Goal: Book appointment/travel/reservation

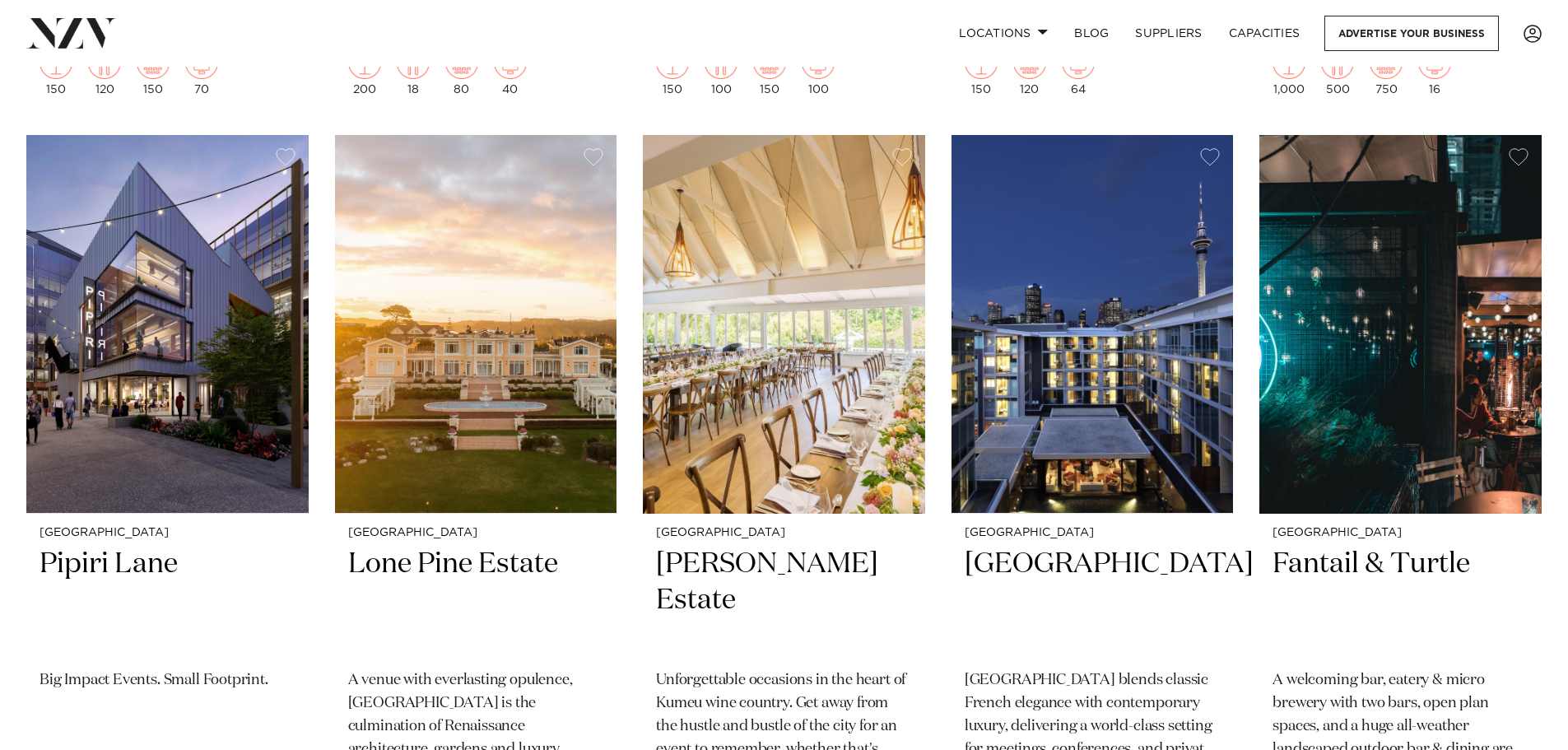
scroll to position [1070, 0]
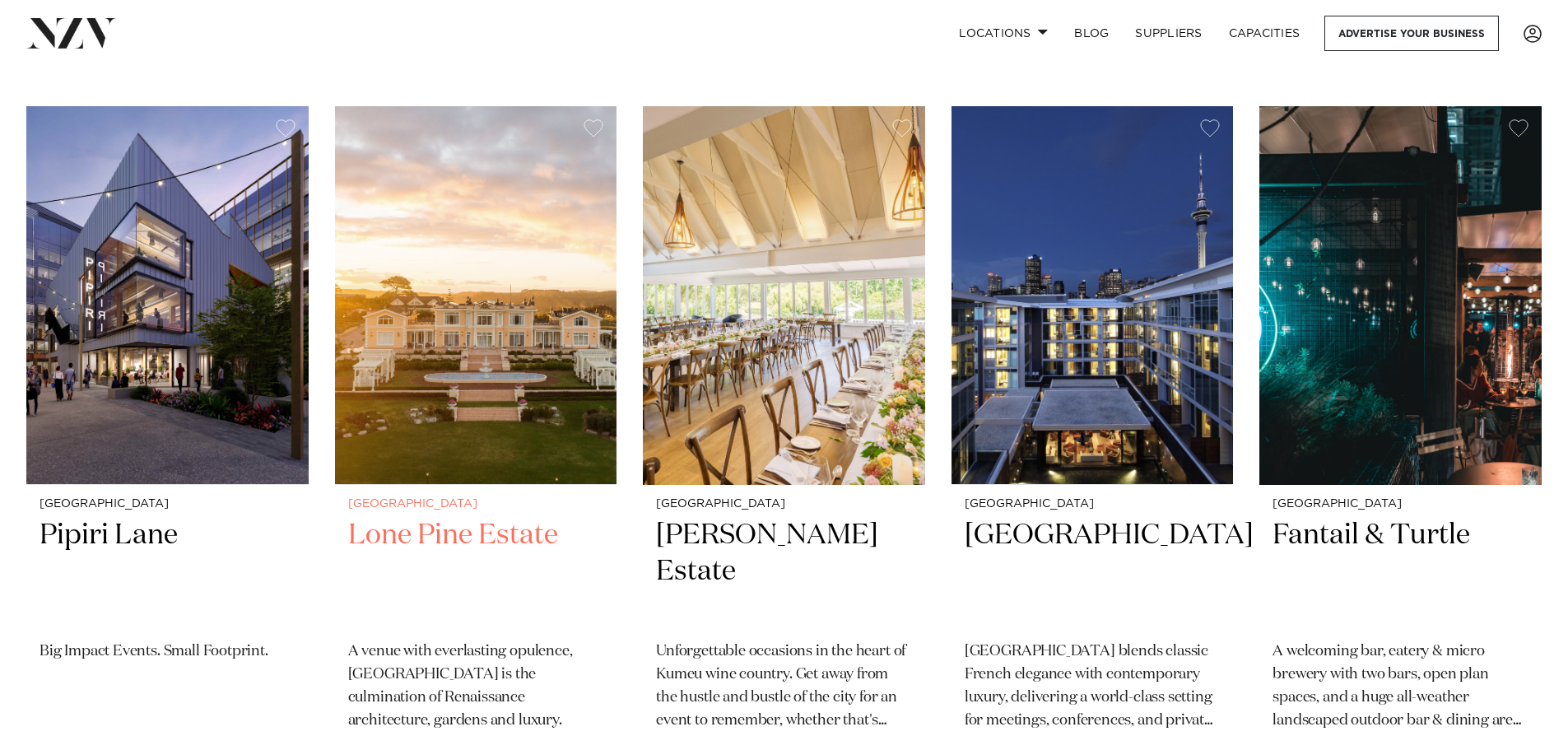
click at [531, 431] on img at bounding box center [475, 295] width 282 height 378
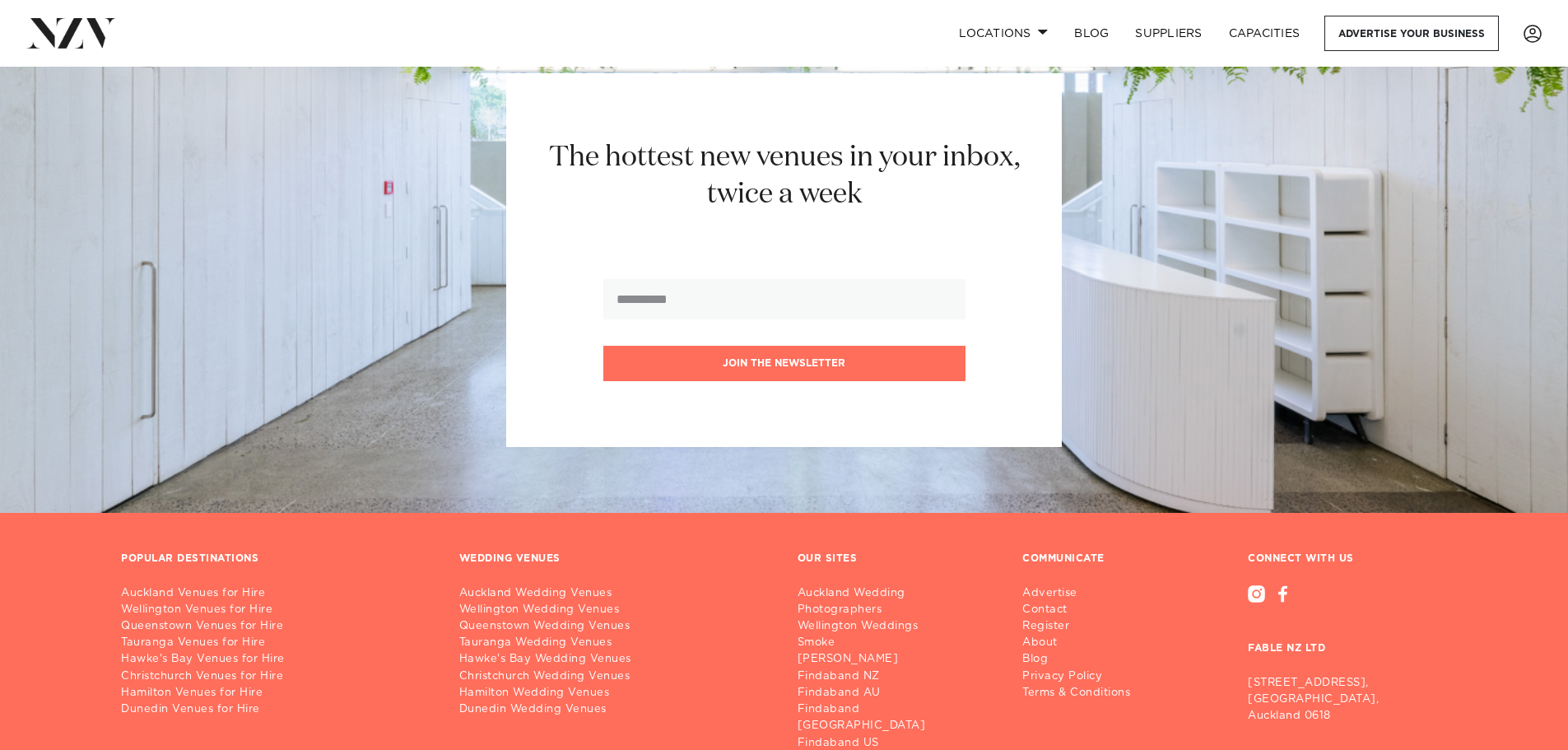
scroll to position [12485, 0]
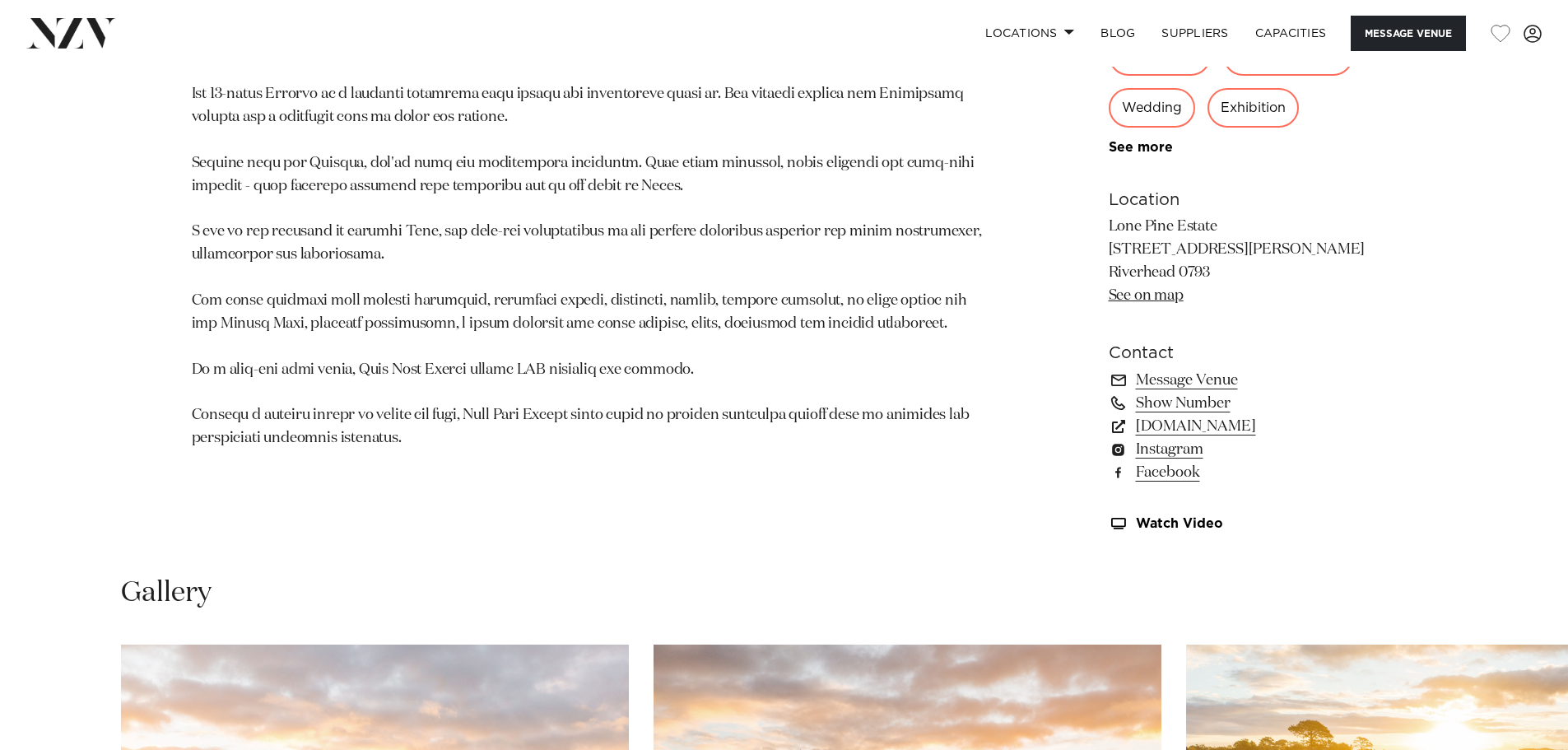
scroll to position [1563, 0]
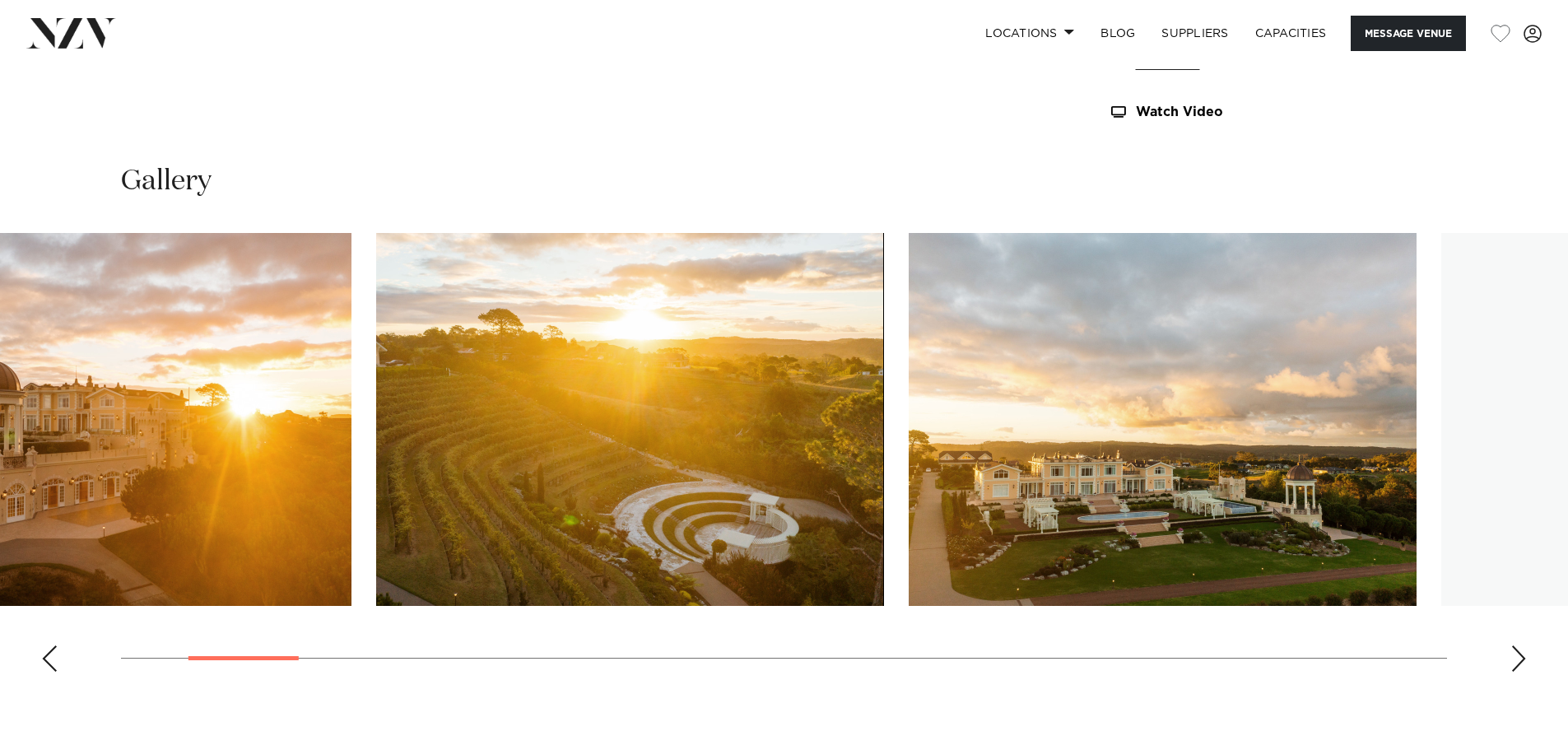
click at [382, 583] on img "3 / 30" at bounding box center [630, 419] width 508 height 373
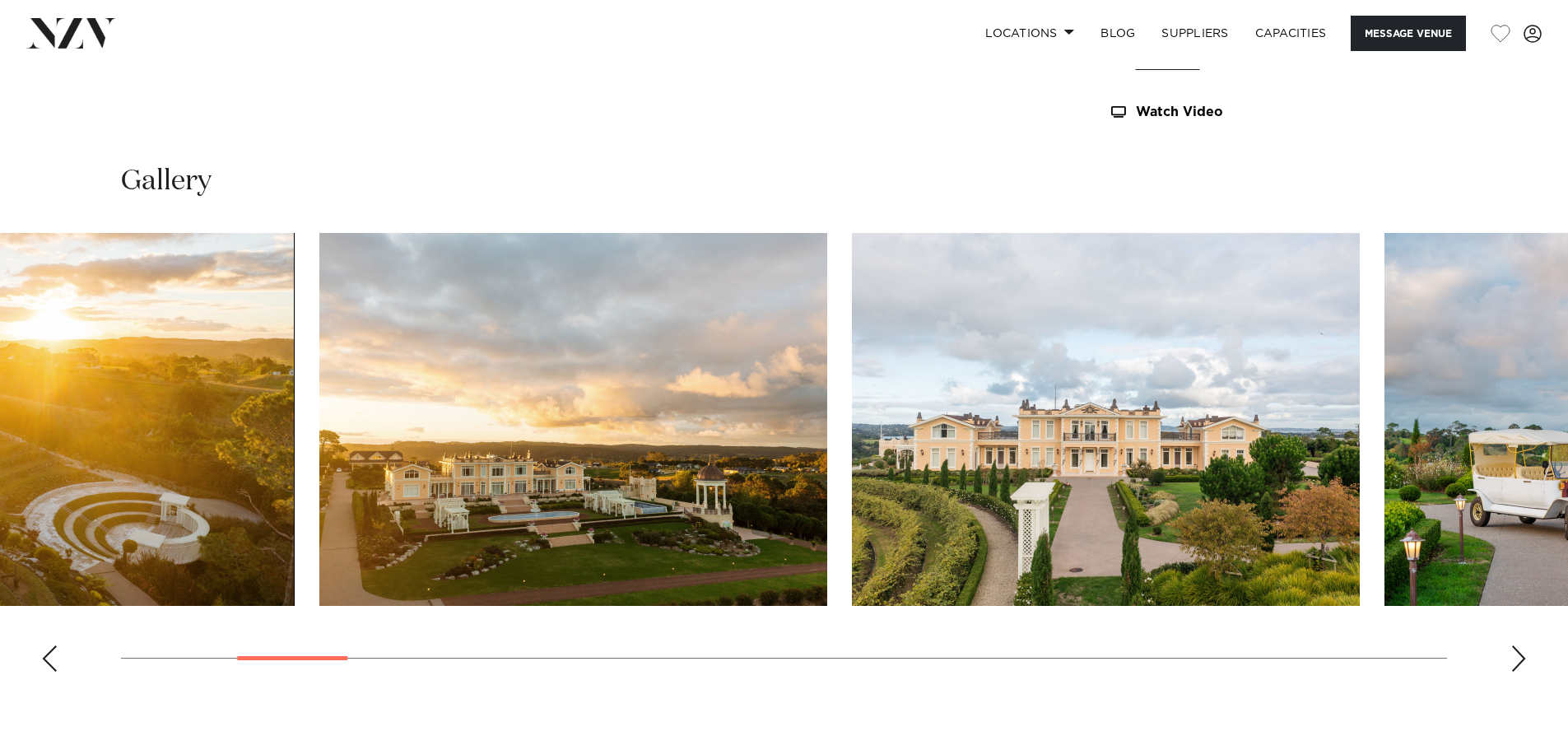
click at [852, 564] on img "5 / 30" at bounding box center [1105, 419] width 508 height 373
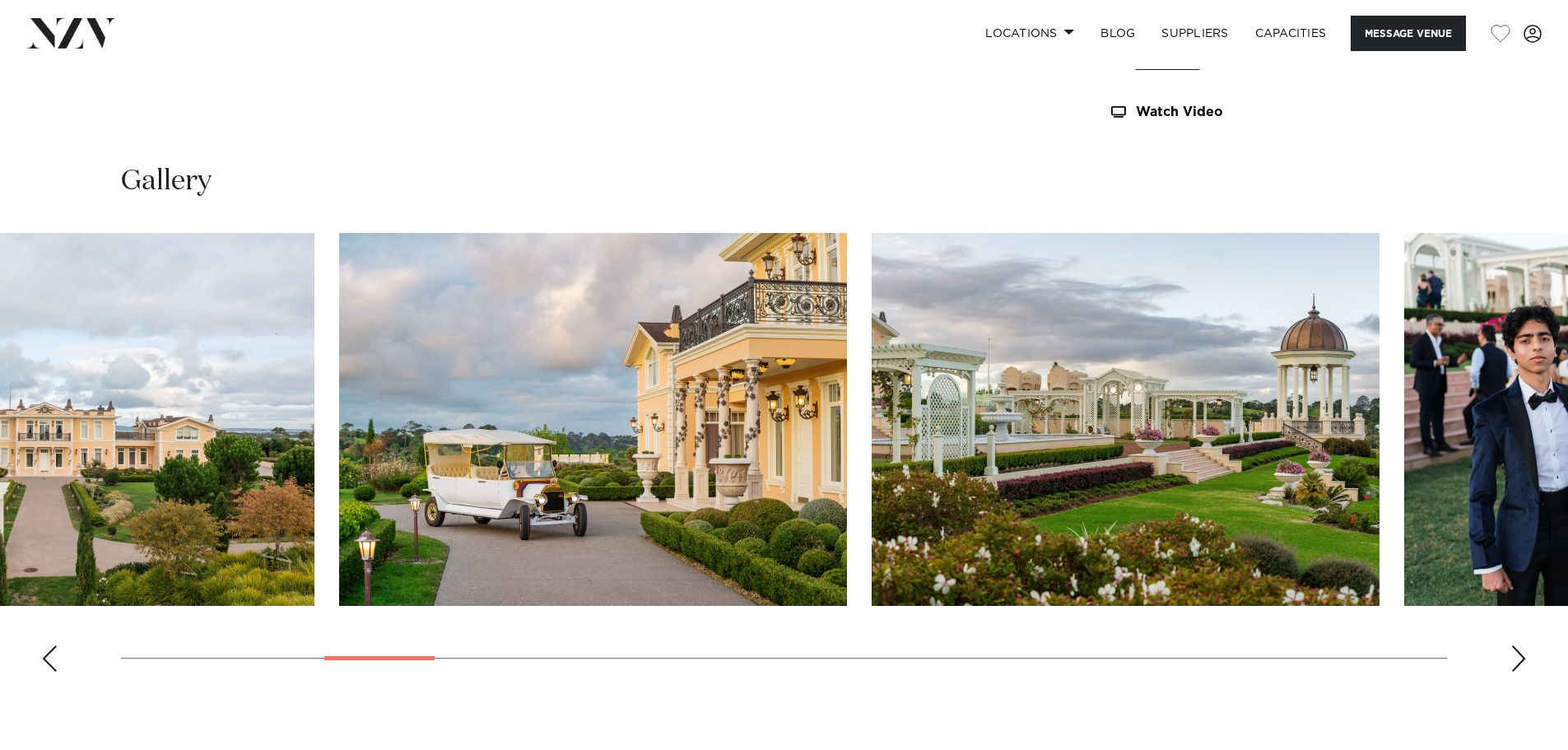
click at [339, 567] on img "6 / 30" at bounding box center [593, 419] width 508 height 373
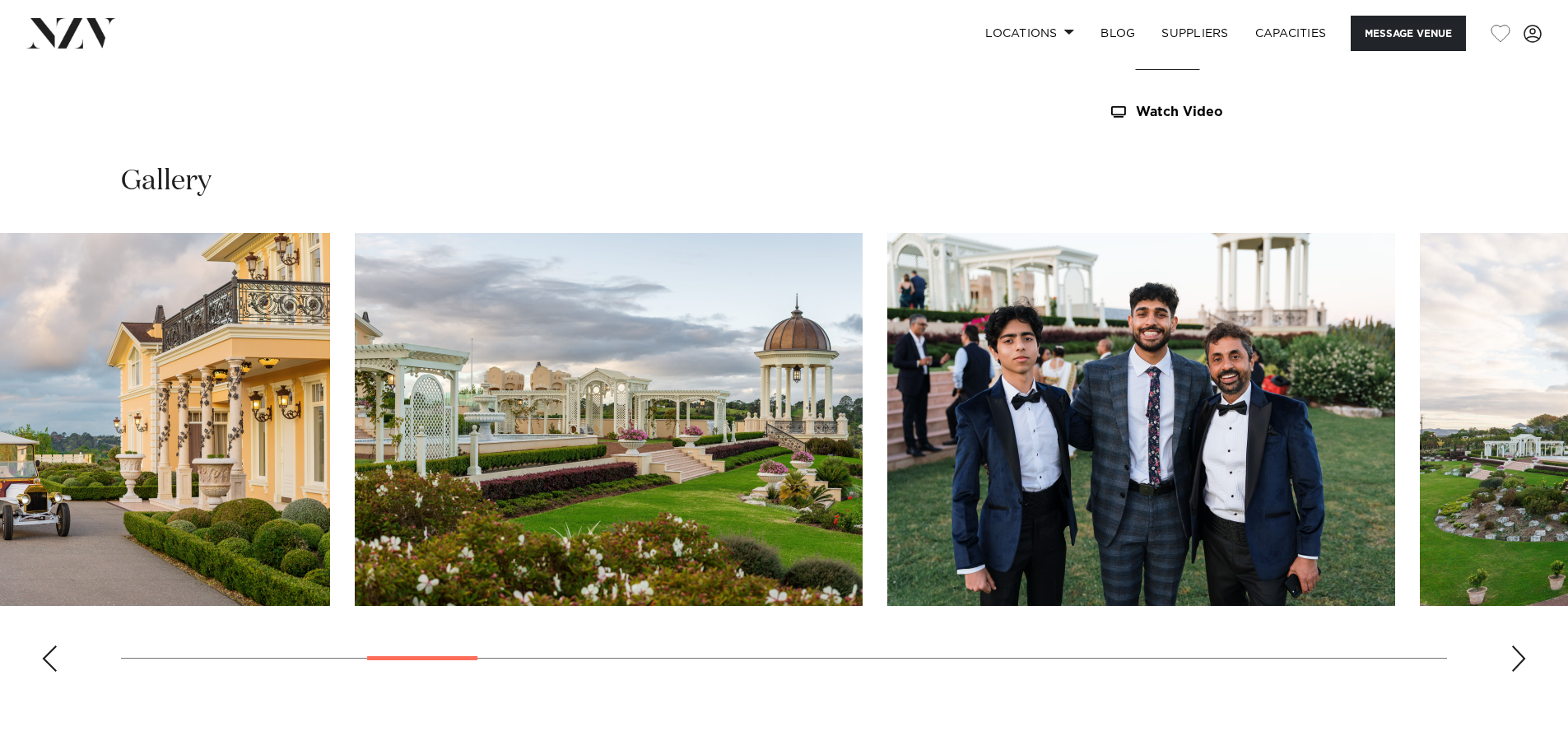
click at [887, 560] on img "8 / 30" at bounding box center [1141, 419] width 508 height 373
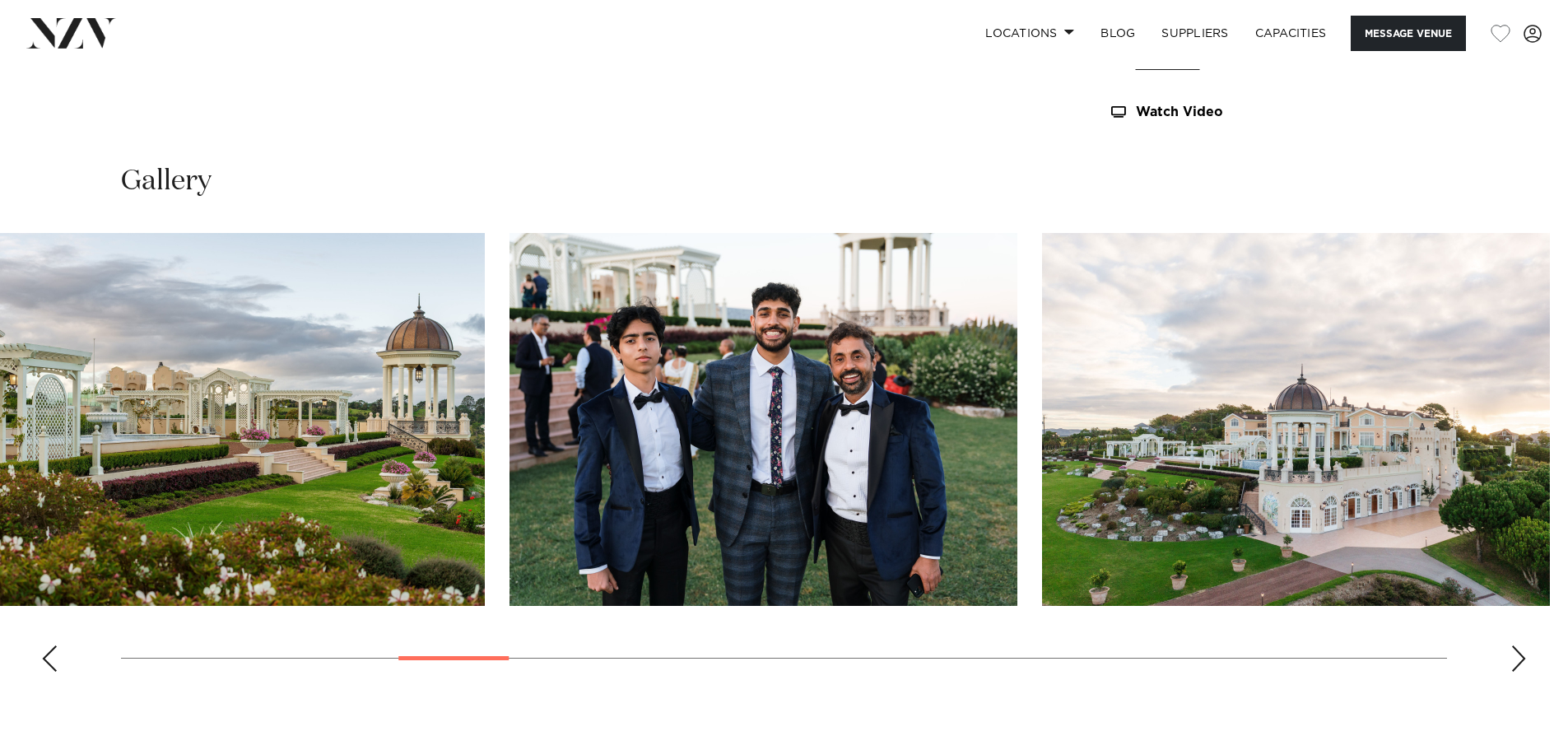
click at [1042, 536] on img "9 / 30" at bounding box center [1296, 419] width 508 height 373
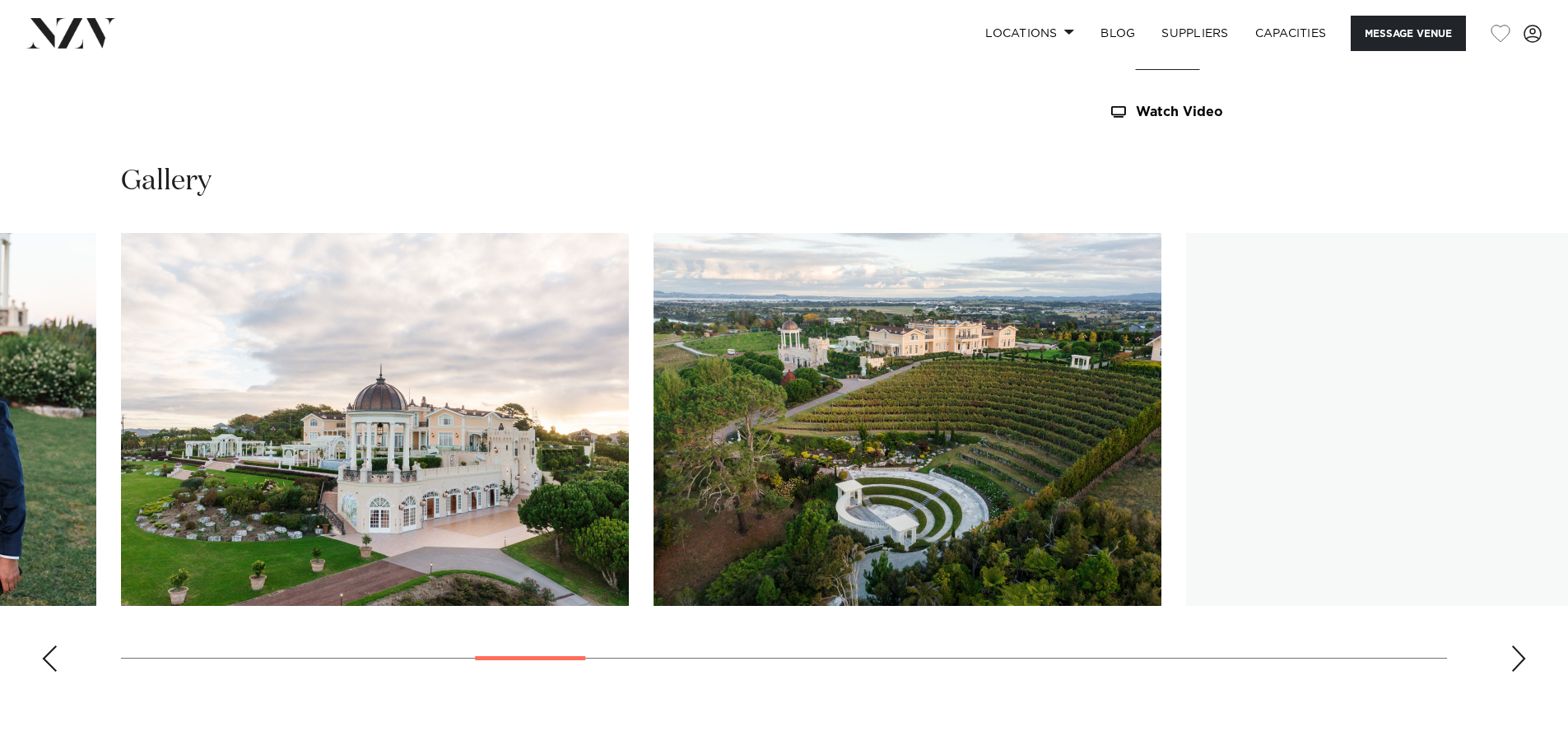
click at [654, 541] on img "10 / 30" at bounding box center [908, 419] width 508 height 373
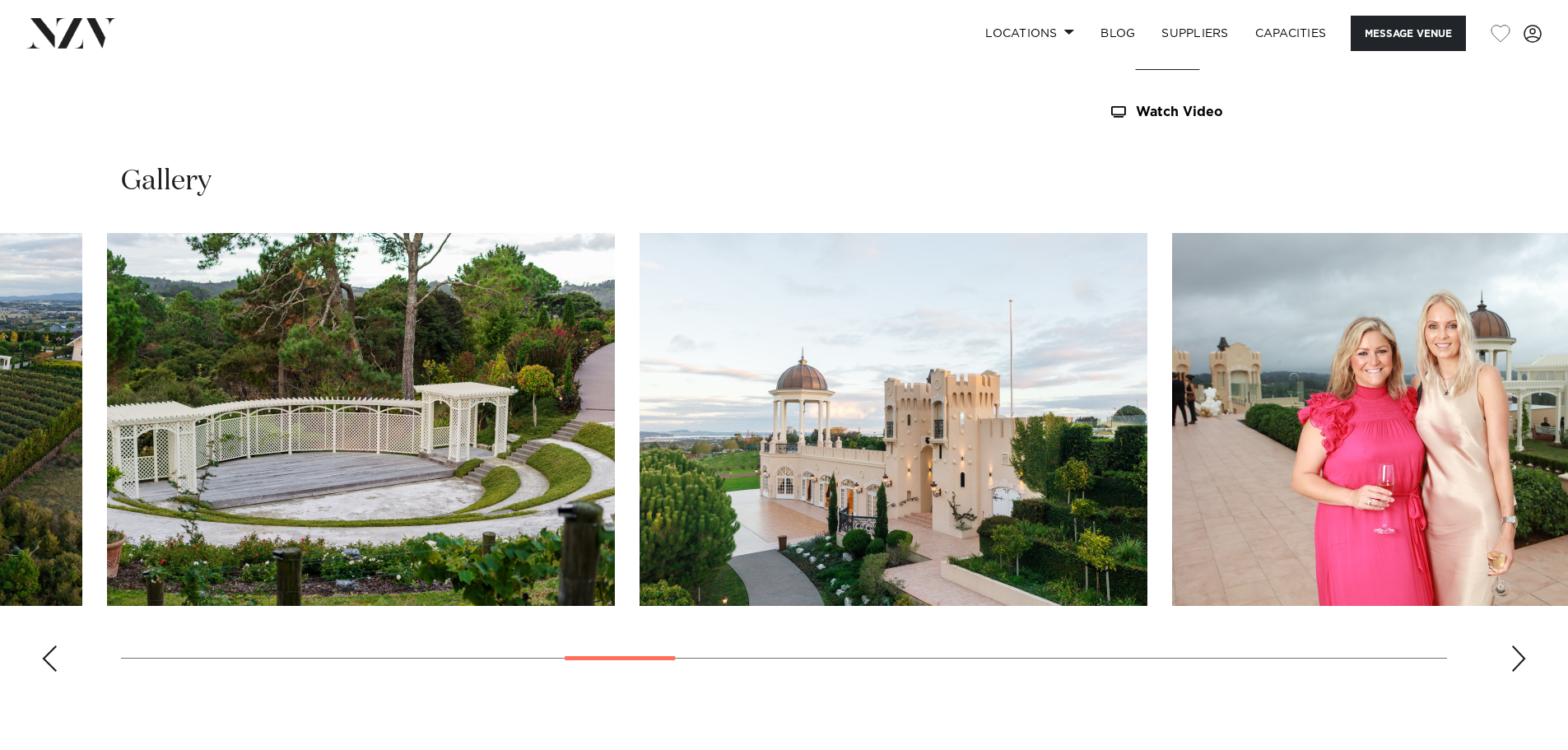
click at [1172, 465] on img "13 / 30" at bounding box center [1426, 419] width 508 height 373
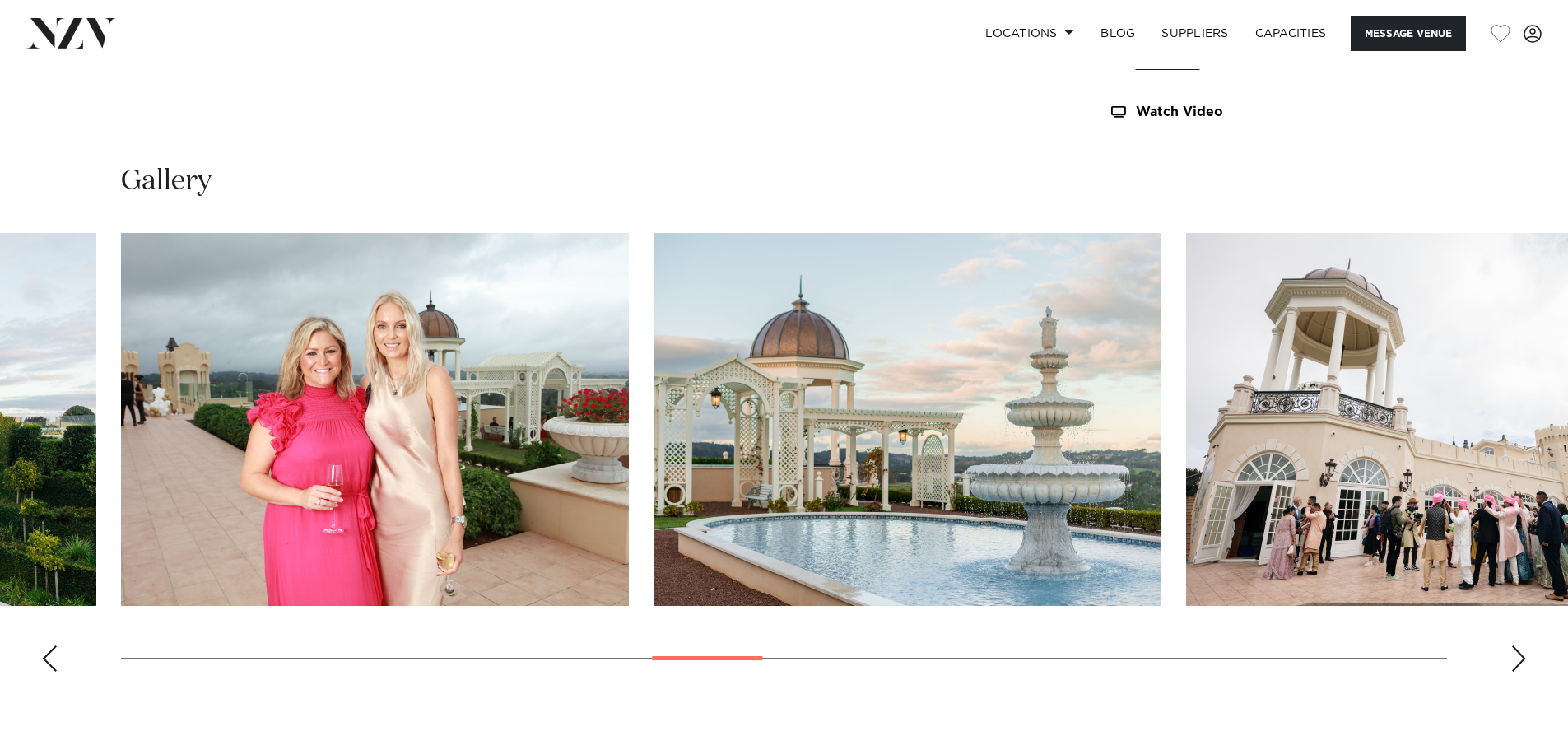
click at [1186, 432] on img "15 / 30" at bounding box center [1440, 419] width 508 height 373
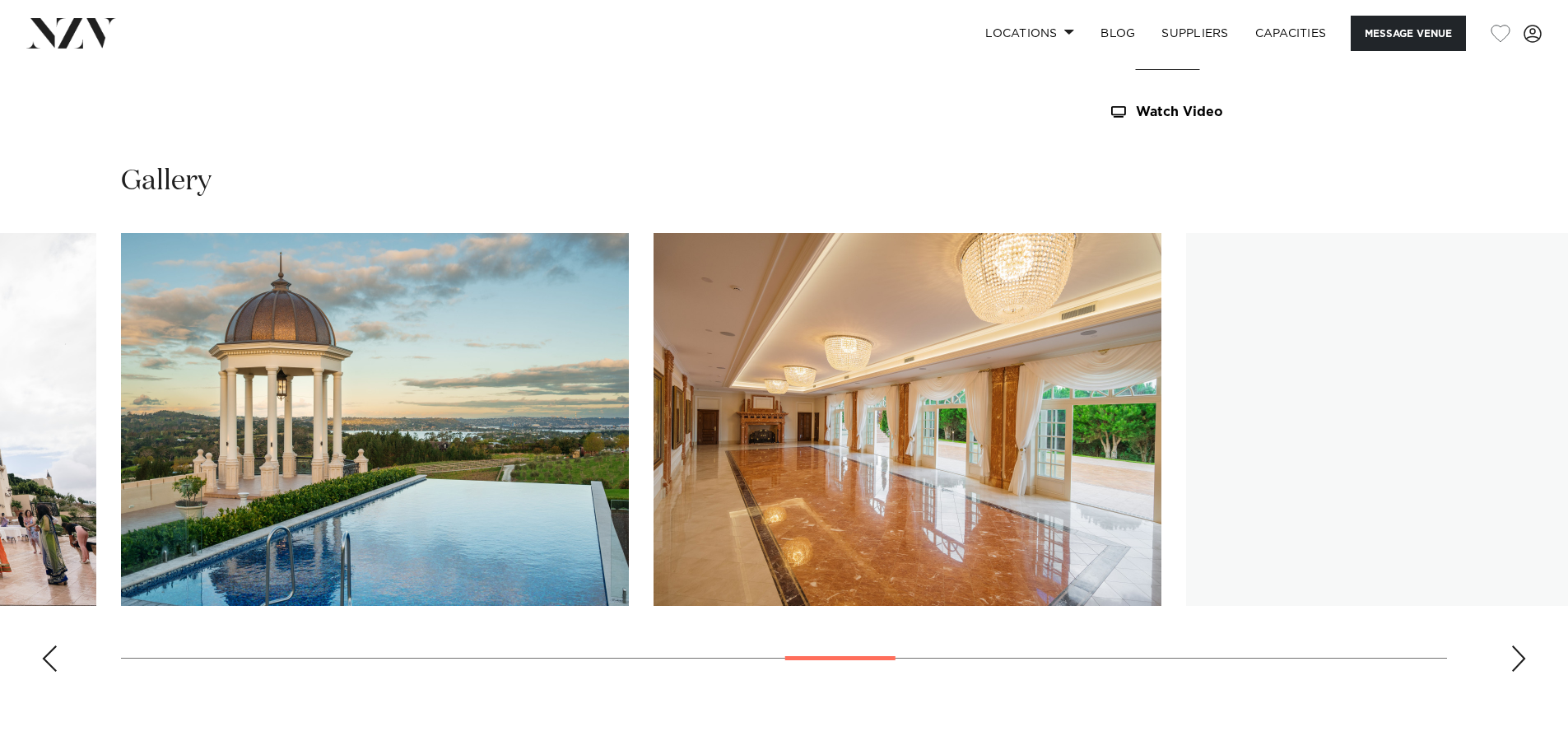
click at [654, 420] on img "17 / 30" at bounding box center [908, 419] width 508 height 373
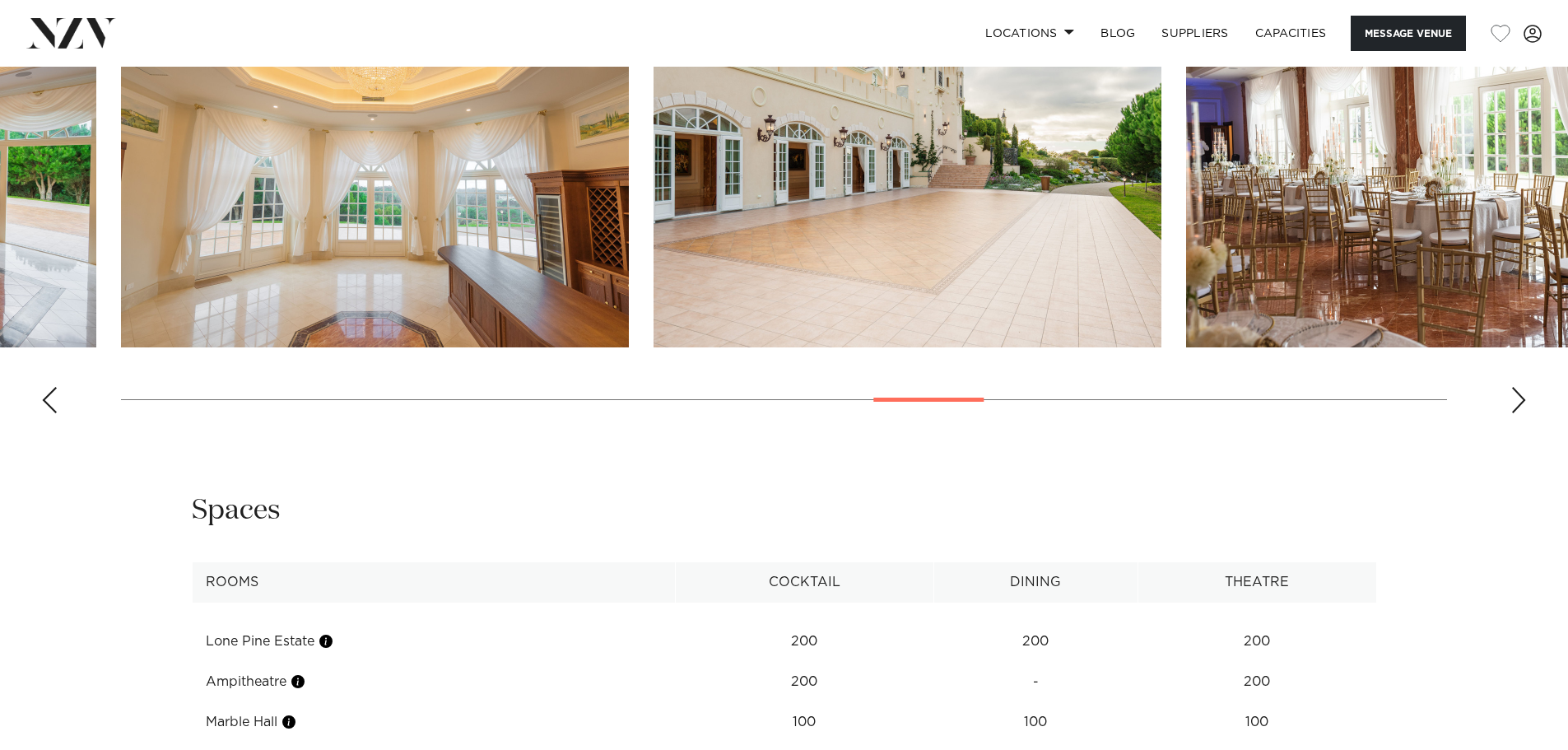
scroll to position [2058, 0]
